Goal: Information Seeking & Learning: Learn about a topic

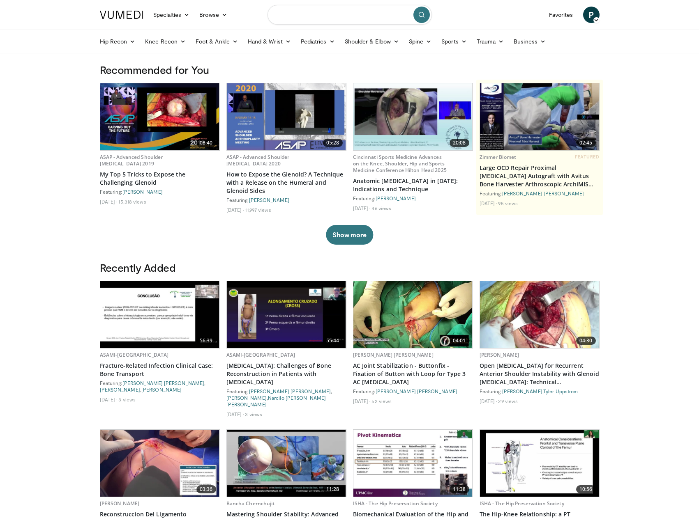
click at [289, 18] on input "Search topics, interventions" at bounding box center [349, 15] width 164 height 20
click at [253, 68] on h3 "Recommended for You" at bounding box center [349, 69] width 499 height 13
click at [267, 42] on link "Hand & Wrist" at bounding box center [269, 41] width 53 height 16
click at [587, 11] on span "P" at bounding box center [591, 15] width 16 height 16
click at [319, 64] on h3 "Recommended for You" at bounding box center [349, 69] width 499 height 13
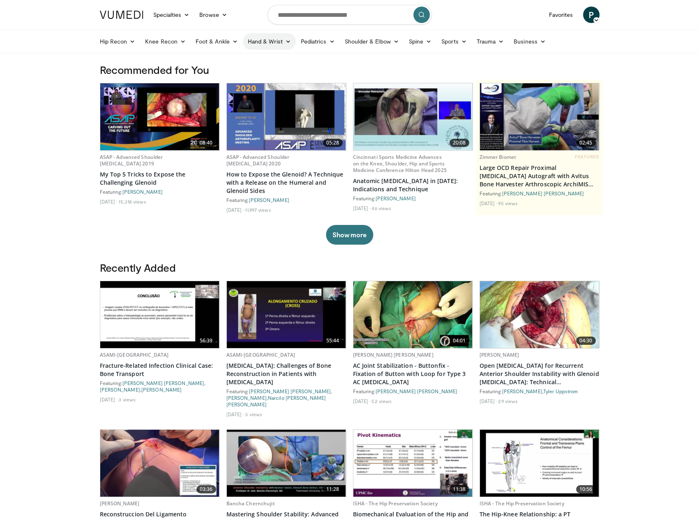
click at [282, 39] on link "Hand & Wrist" at bounding box center [269, 41] width 53 height 16
click at [199, 38] on link "Foot & Ankle" at bounding box center [217, 41] width 52 height 16
click at [209, 21] on link "Browse" at bounding box center [213, 15] width 38 height 16
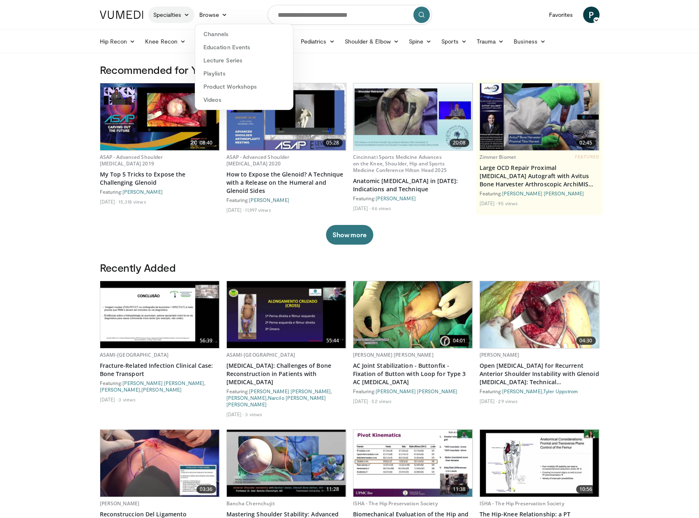
click at [175, 17] on link "Specialties" at bounding box center [171, 15] width 46 height 16
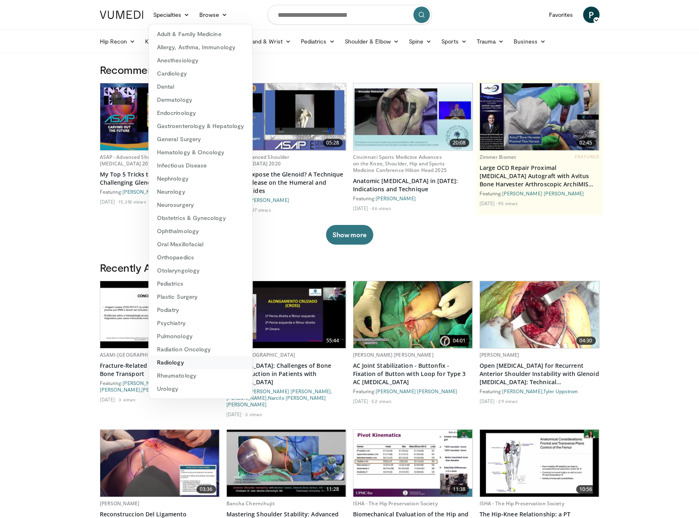
click at [179, 366] on link "Radiology" at bounding box center [201, 362] width 104 height 13
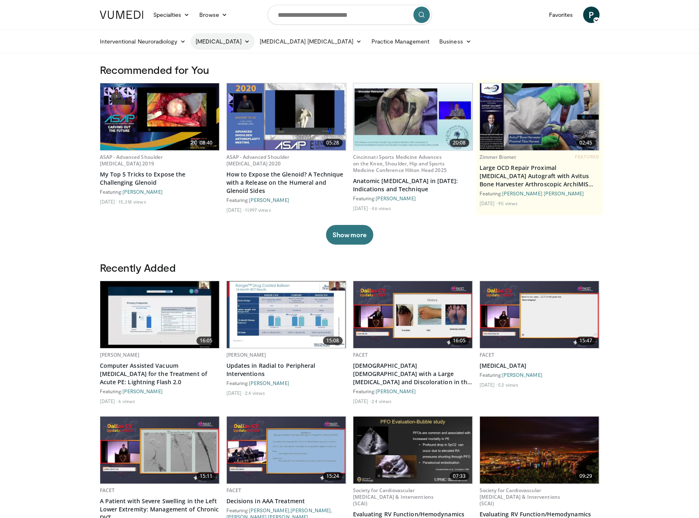
click at [253, 43] on link "[MEDICAL_DATA]" at bounding box center [223, 41] width 64 height 16
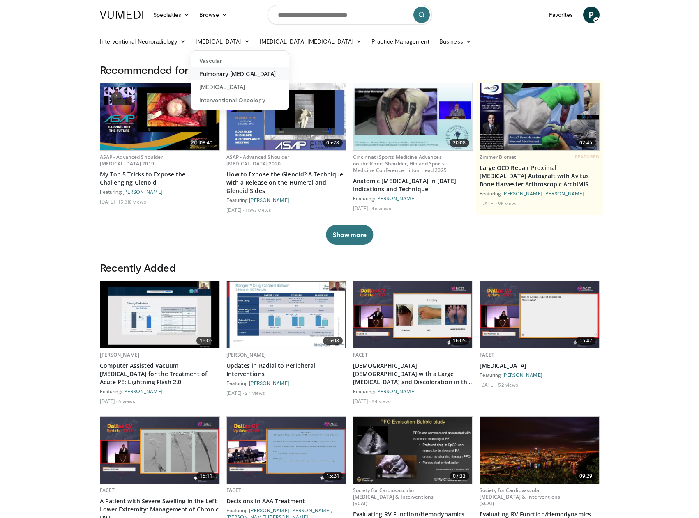
click at [221, 79] on link "Pulmonary [MEDICAL_DATA]" at bounding box center [240, 73] width 98 height 13
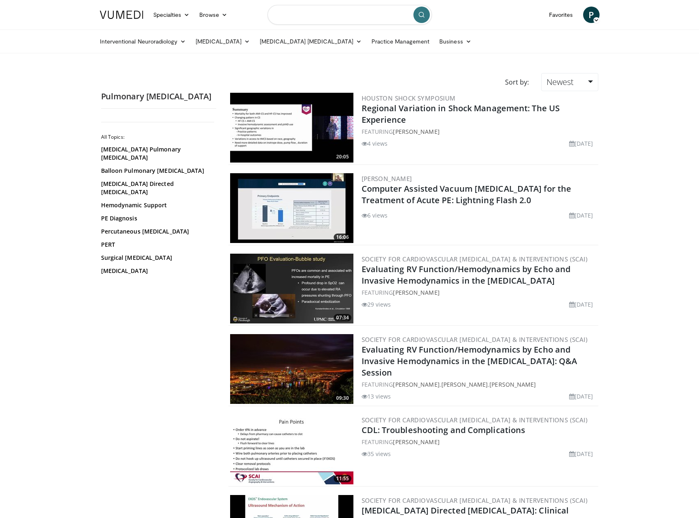
click at [301, 20] on input "Search topics, interventions" at bounding box center [349, 15] width 164 height 20
click at [175, 21] on link "Specialties" at bounding box center [171, 15] width 46 height 16
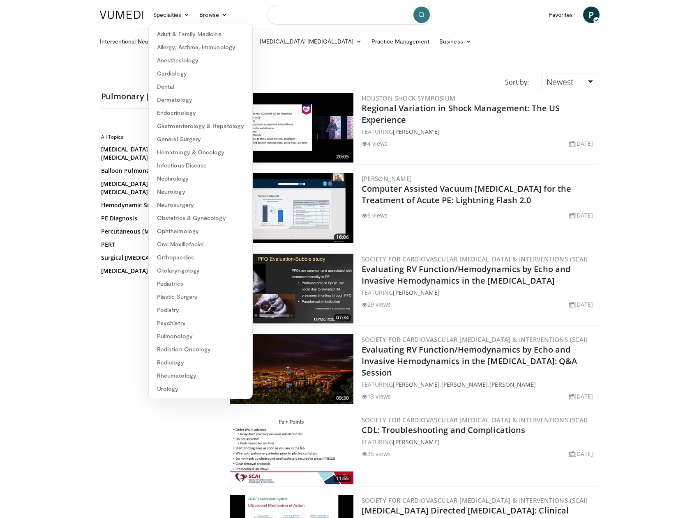
click at [330, 10] on input "Search topics, interventions" at bounding box center [349, 15] width 164 height 20
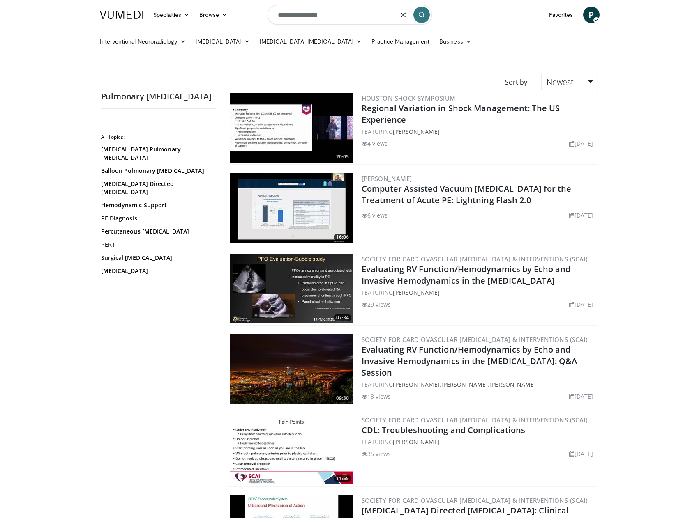
type input "**********"
